Goal: Transaction & Acquisition: Obtain resource

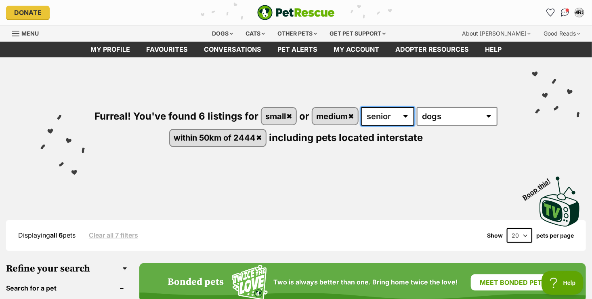
click at [382, 119] on select "any age puppy adult senior" at bounding box center [387, 116] width 53 height 19
select select "adult"
click at [361, 107] on select "any age puppy adult senior" at bounding box center [387, 116] width 53 height 19
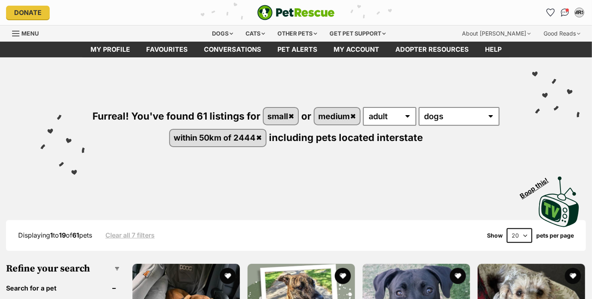
click at [370, 190] on div "Visit PetRescue TV (external site) Boop this!" at bounding box center [296, 198] width 568 height 59
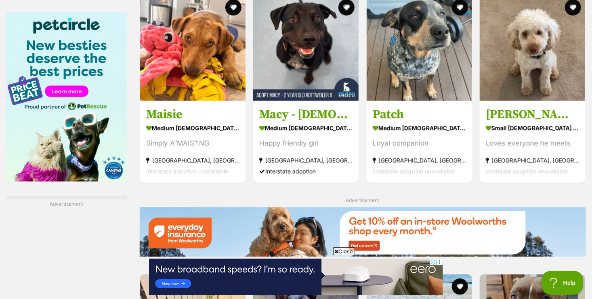
scroll to position [1002, 0]
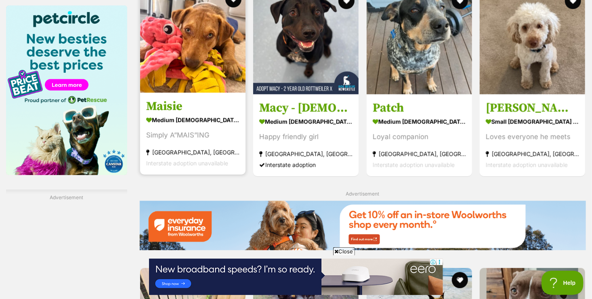
click at [175, 145] on section "medium female Dog Simply A”MAIS”ING Edgeworth, NSW Interstate adoption unavaila…" at bounding box center [192, 141] width 93 height 55
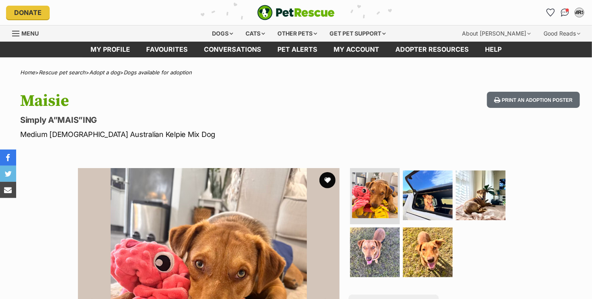
click at [540, 168] on div "Available 1 of 5 images 1 of 5 images 1 of 5 images 1 of 5 images 1 of 5 images…" at bounding box center [296, 293] width 592 height 274
